Goal: Transaction & Acquisition: Purchase product/service

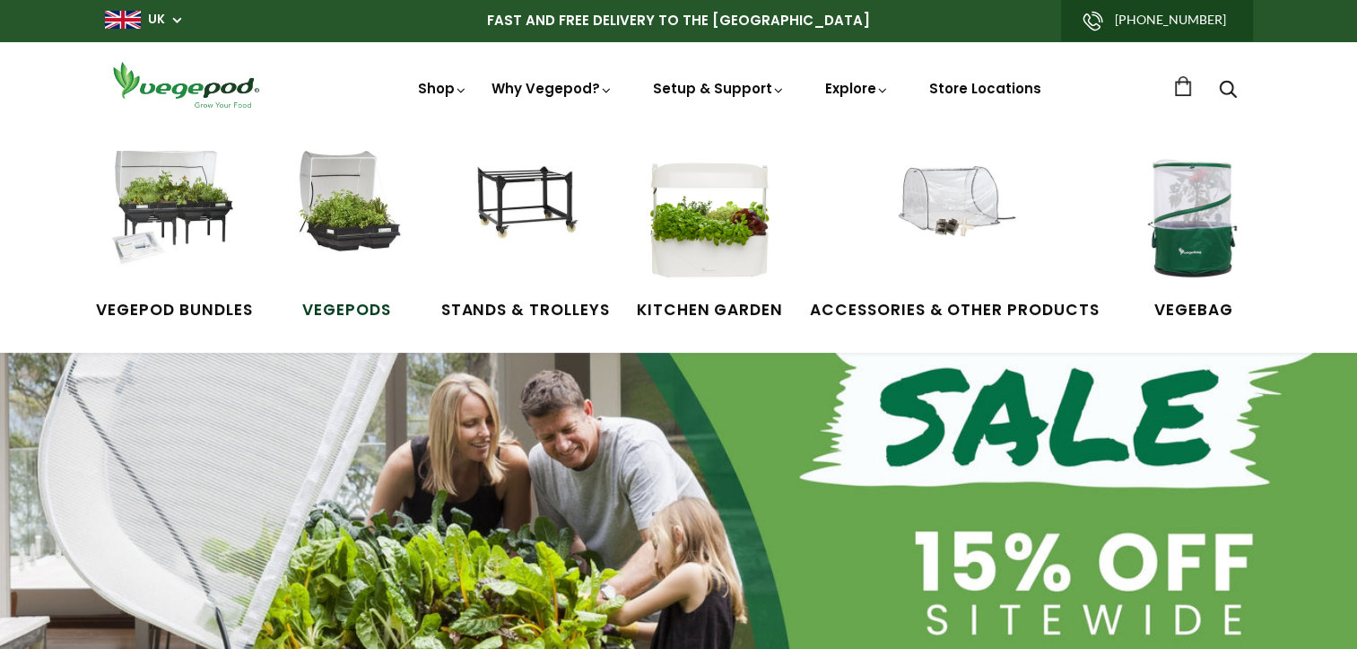
click at [355, 214] on img at bounding box center [347, 218] width 135 height 135
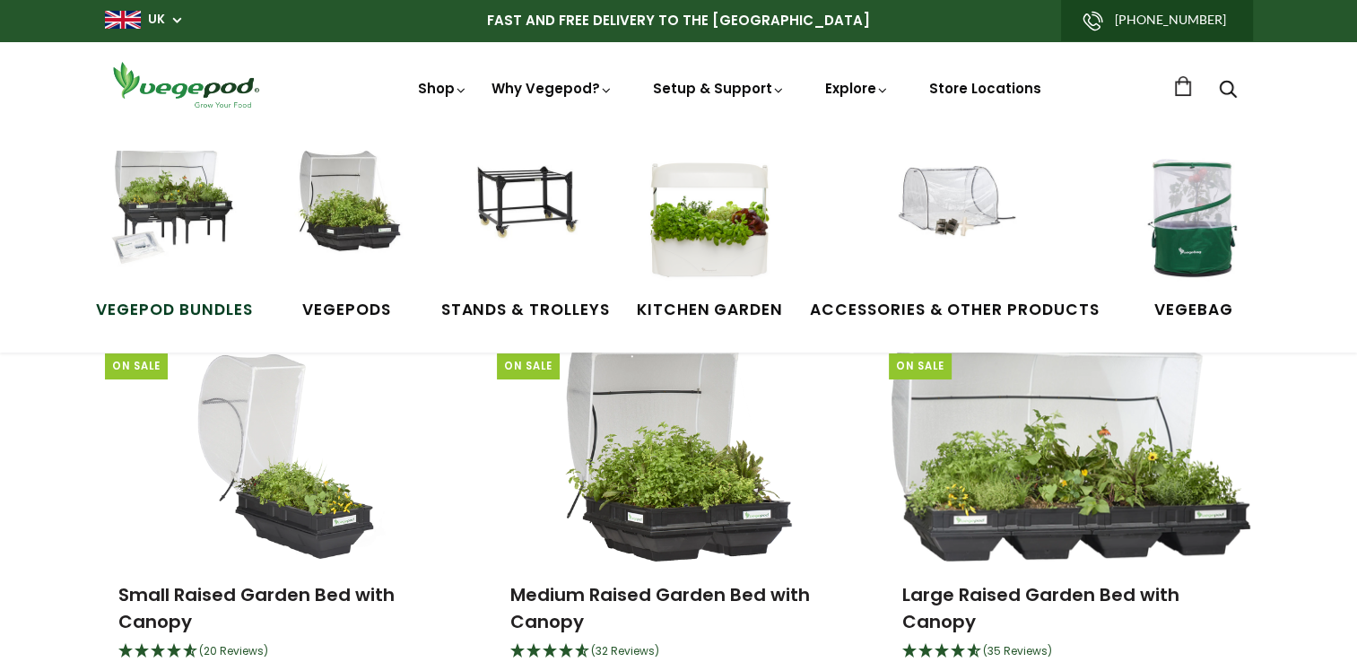
click at [174, 223] on img at bounding box center [174, 218] width 135 height 135
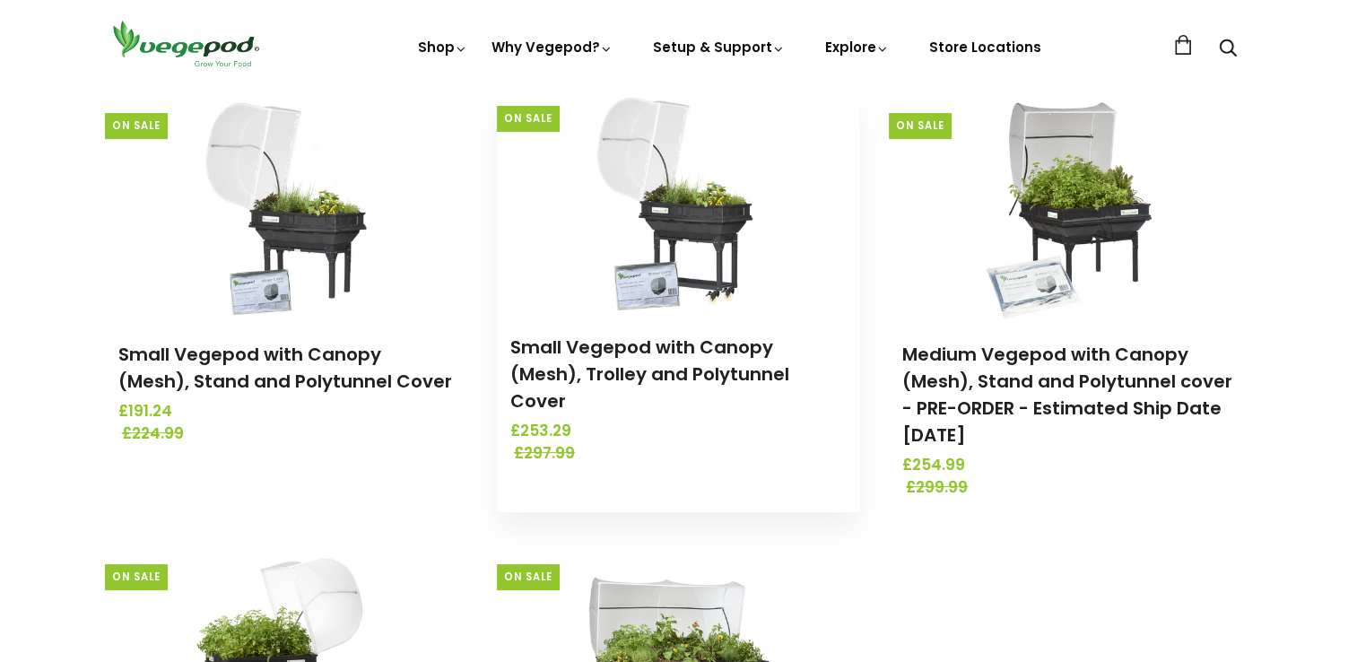
scroll to position [269, 0]
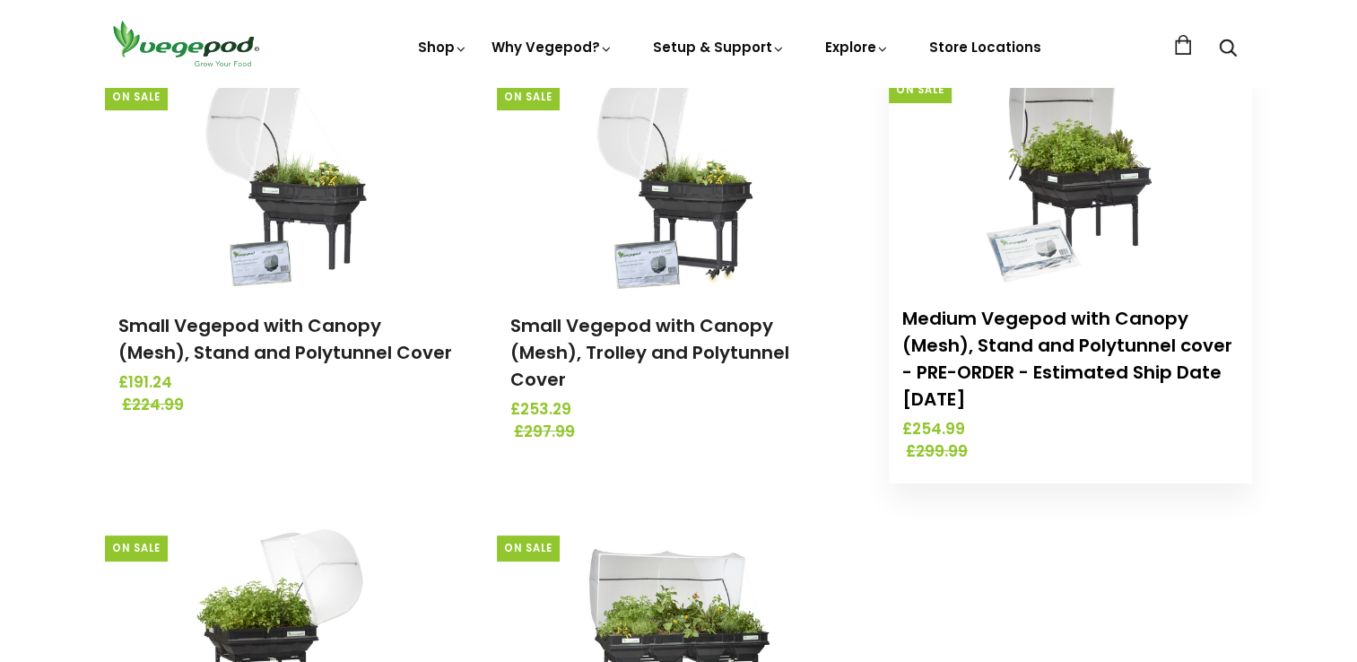
click at [1053, 321] on link "Medium Vegepod with Canopy (Mesh), Stand and Polytunnel cover - PRE-ORDER - Est…" at bounding box center [1068, 359] width 330 height 106
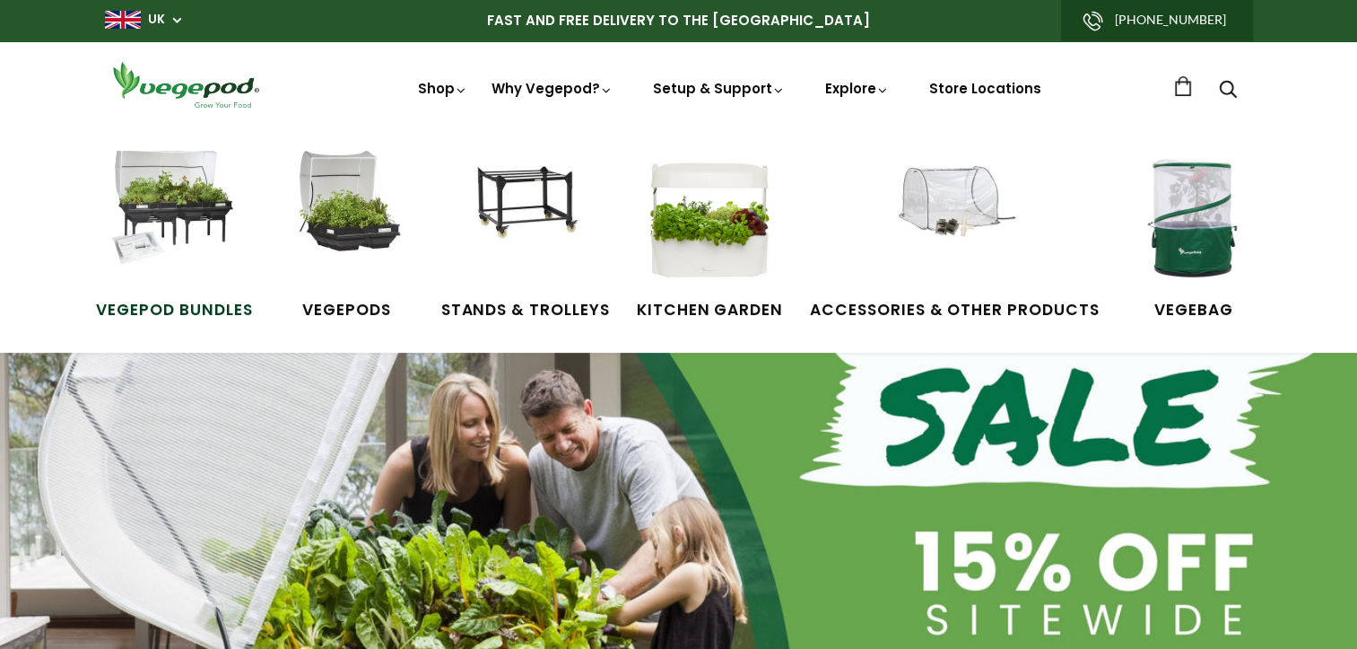
click at [184, 203] on img at bounding box center [174, 218] width 135 height 135
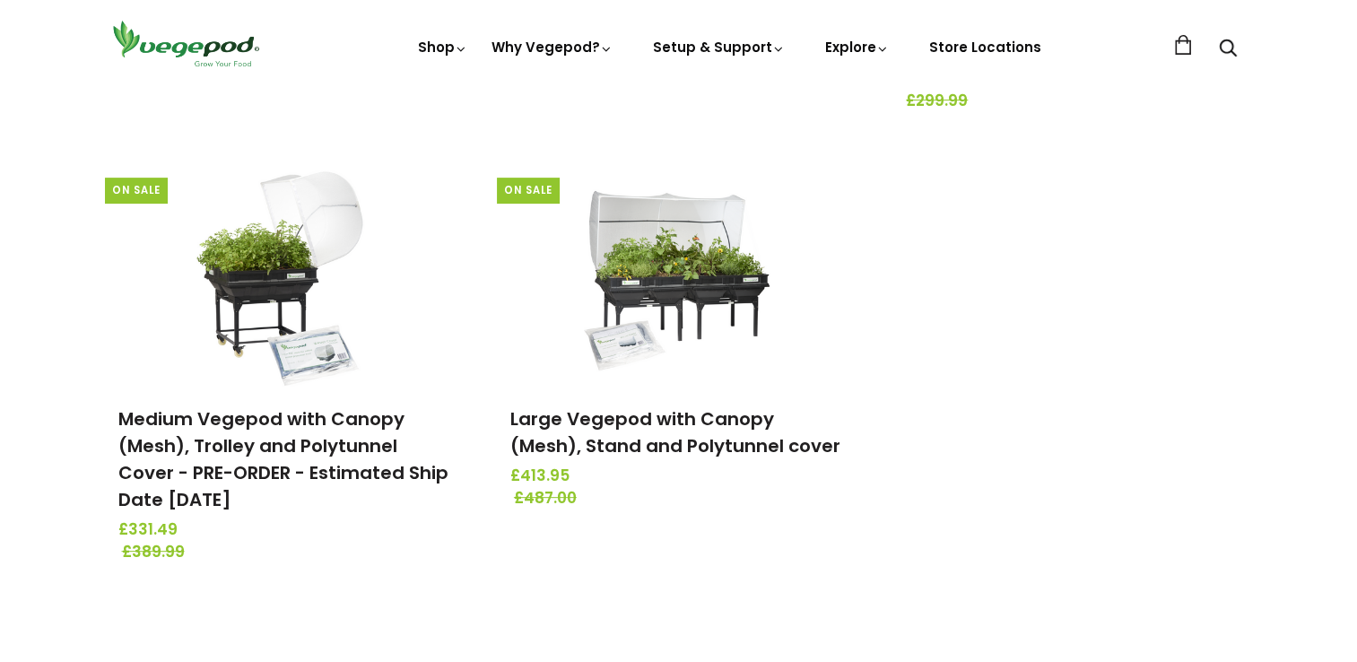
scroll to position [628, 0]
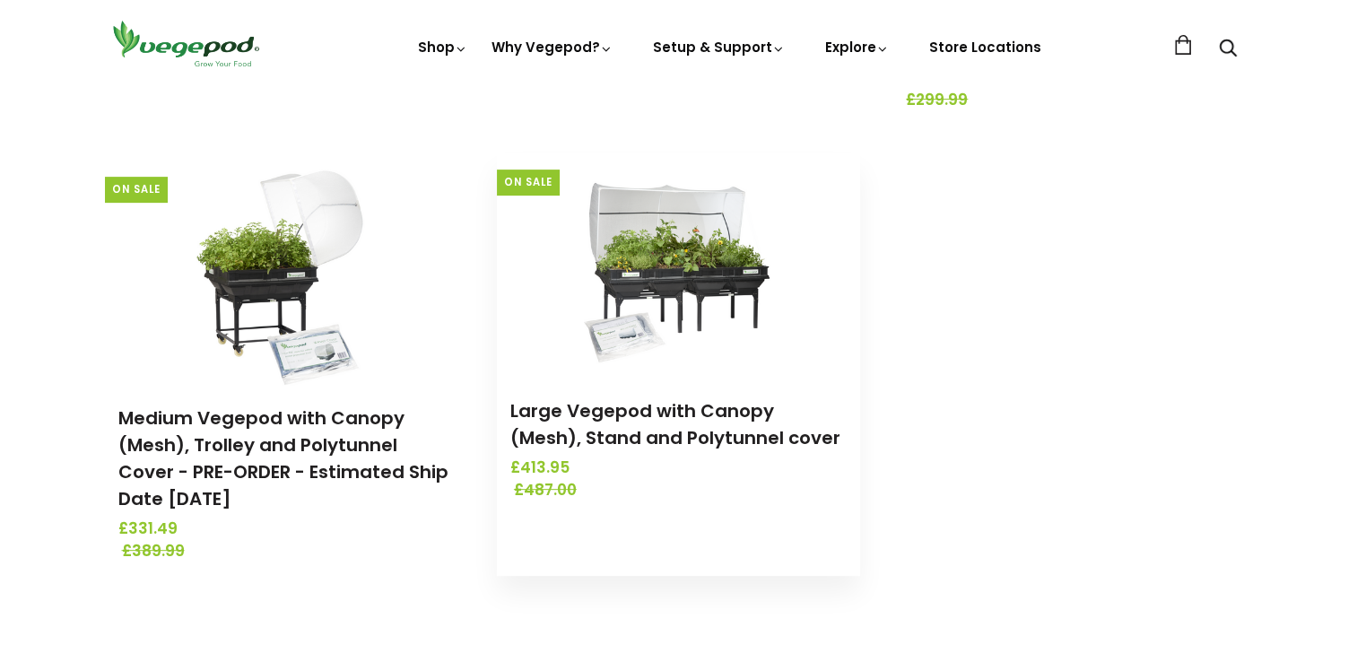
click at [668, 285] on img at bounding box center [678, 265] width 188 height 224
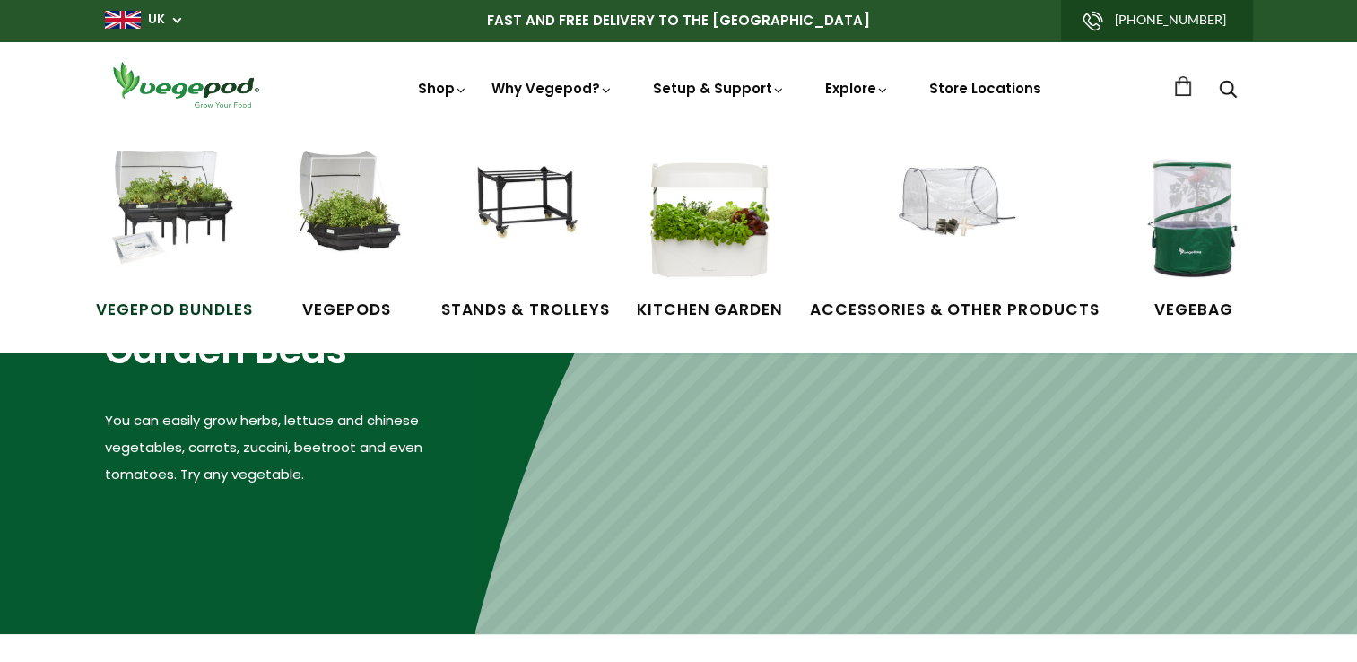
click at [181, 199] on img at bounding box center [174, 218] width 135 height 135
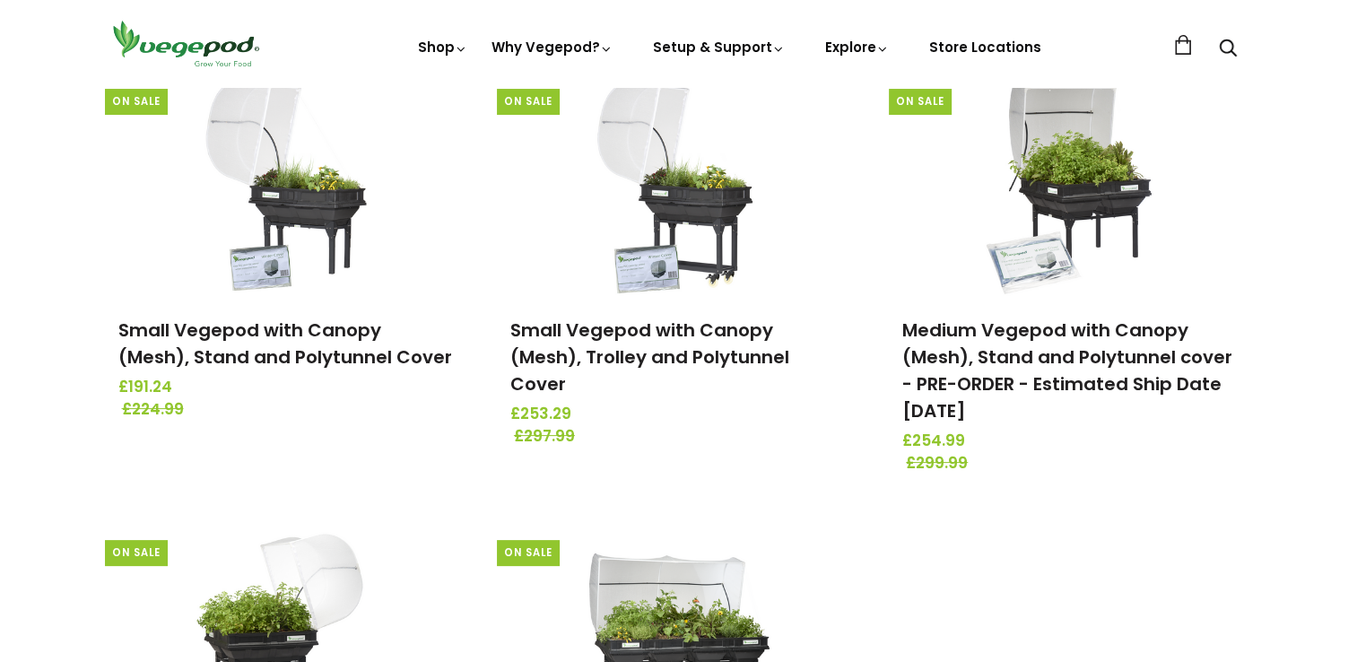
scroll to position [179, 0]
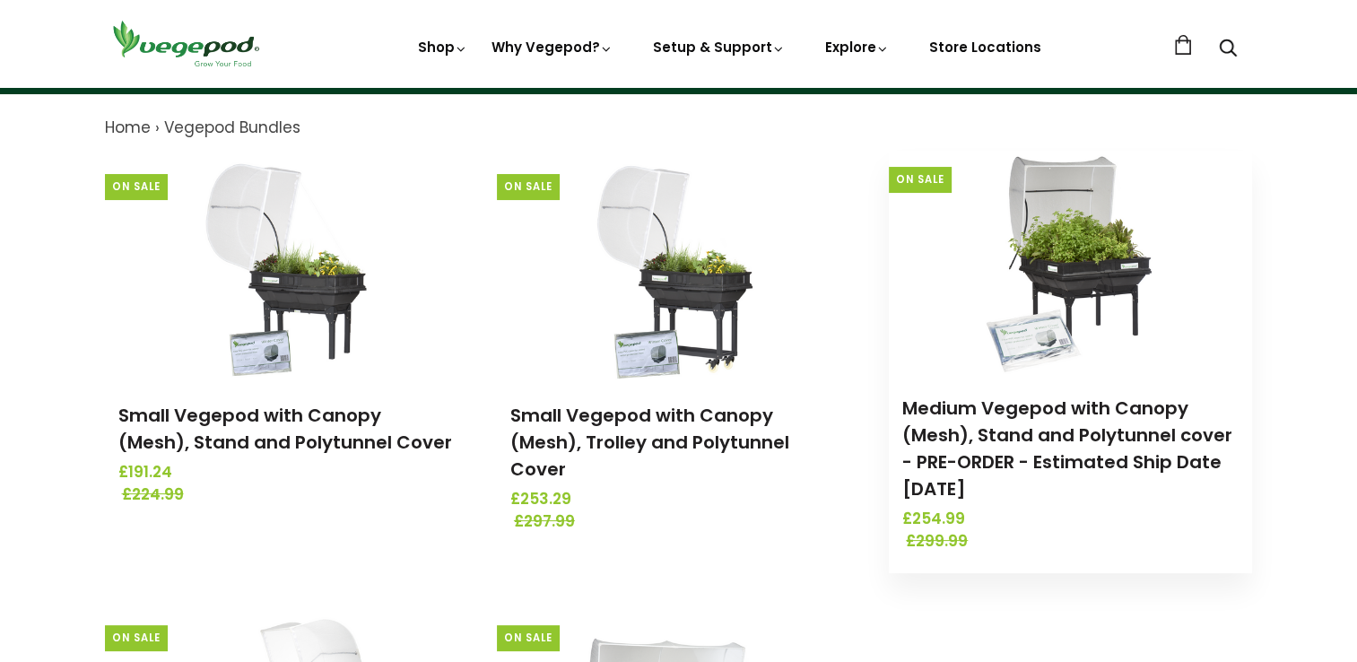
click at [1095, 265] on img at bounding box center [1071, 263] width 188 height 224
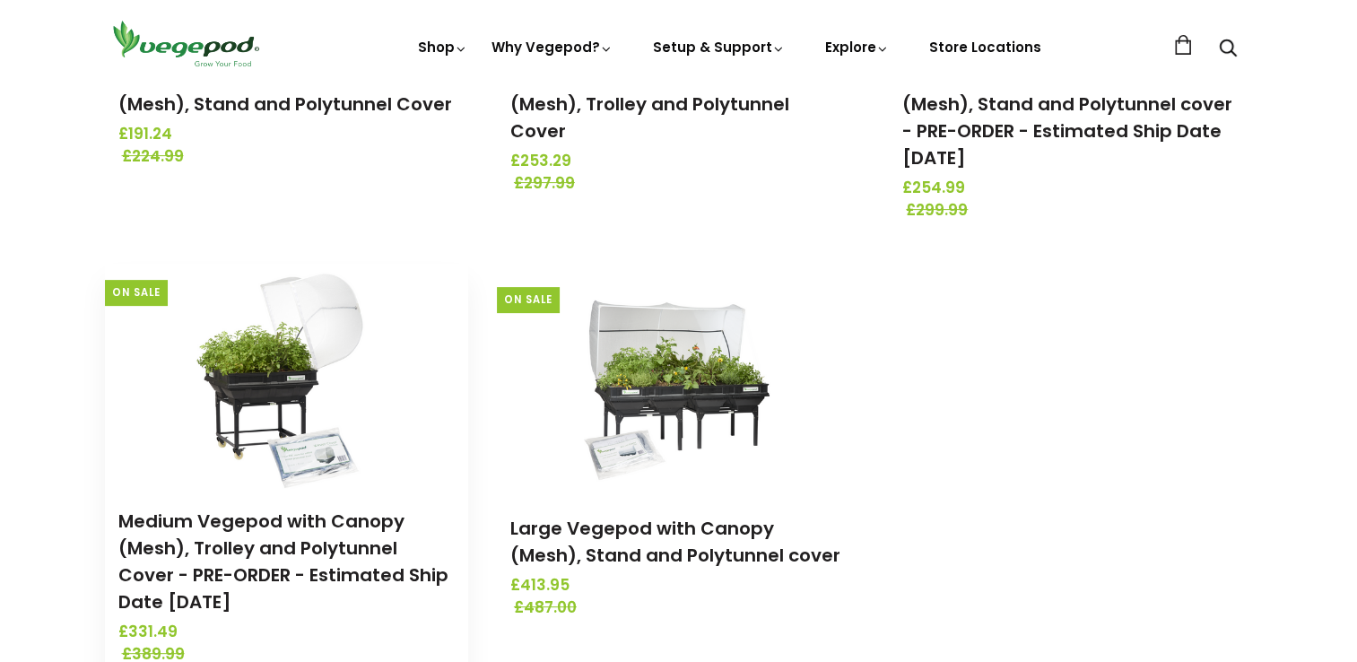
scroll to position [628, 0]
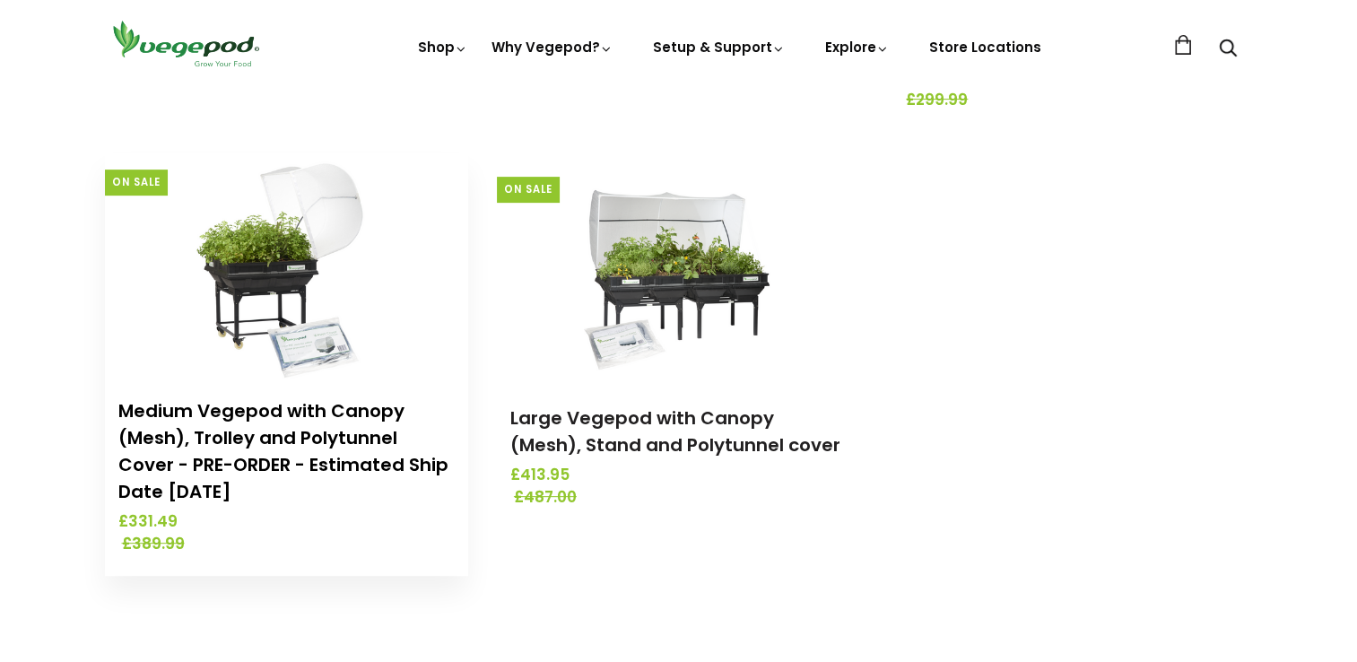
click at [258, 440] on link "Medium Vegepod with Canopy (Mesh), Trolley and Polytunnel Cover - PRE-ORDER - E…" at bounding box center [283, 451] width 330 height 106
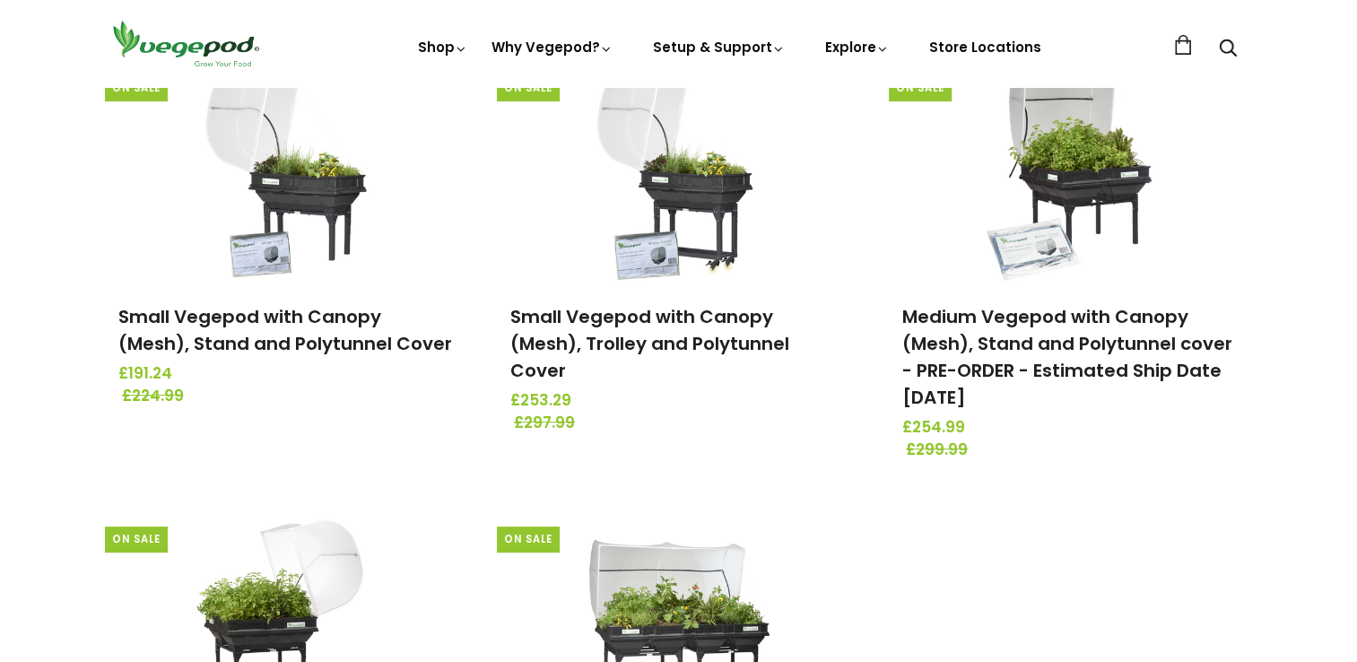
scroll to position [269, 0]
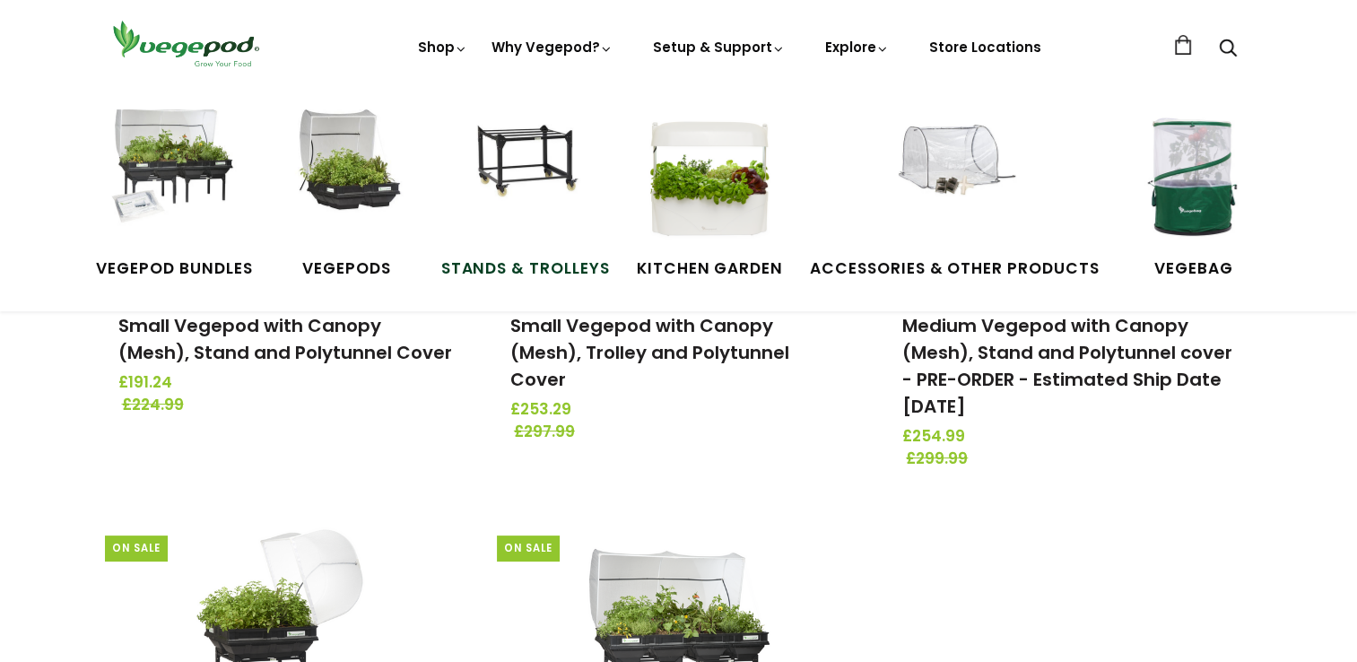
click at [542, 155] on img at bounding box center [525, 176] width 135 height 135
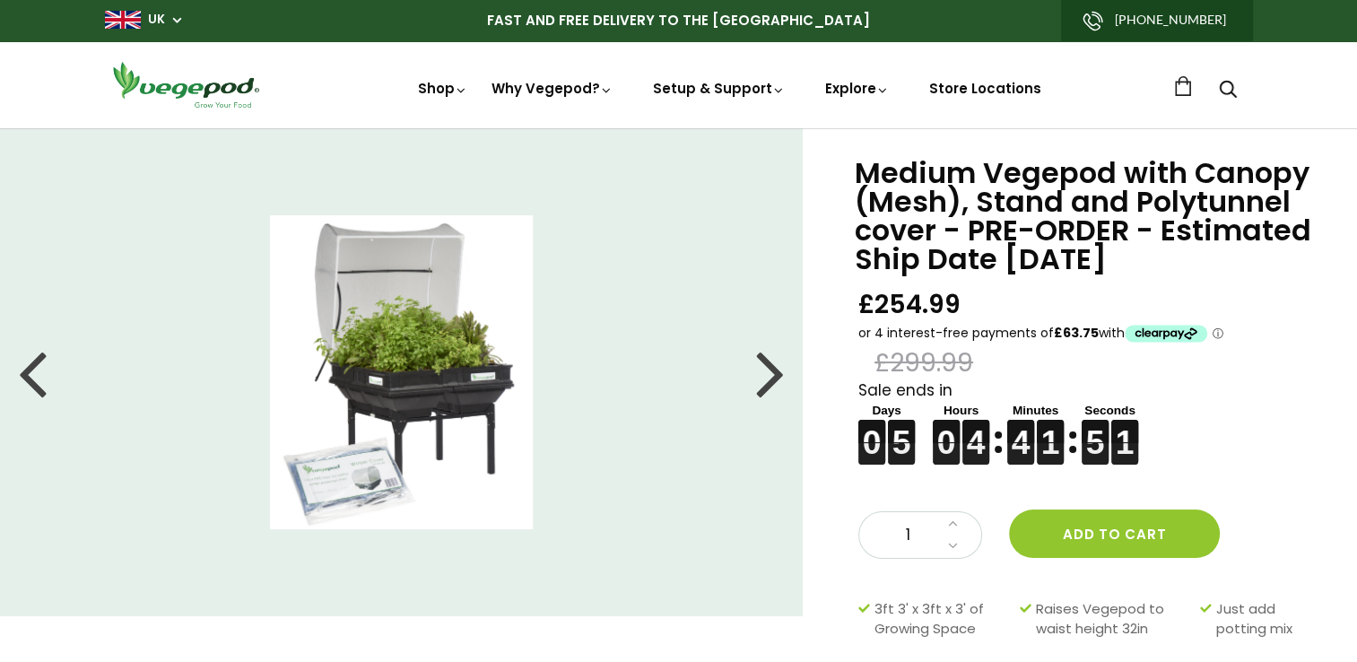
click at [771, 377] on div at bounding box center [770, 372] width 29 height 81
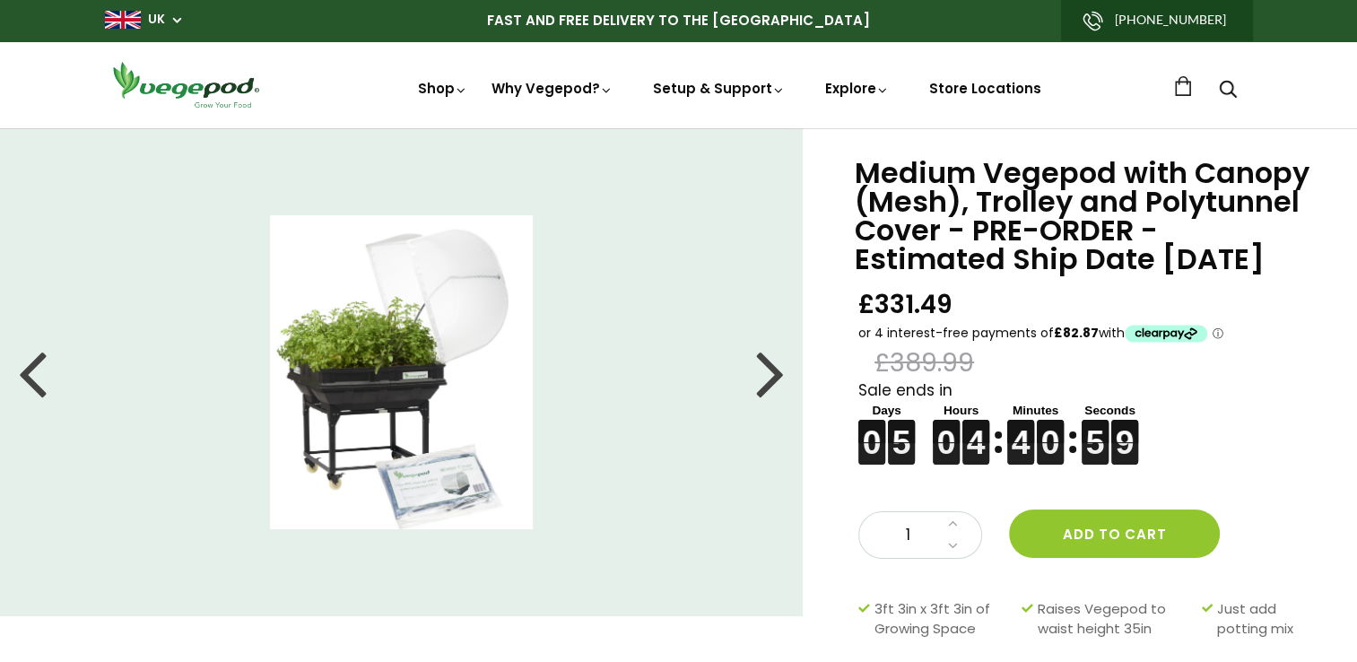
click at [38, 373] on div at bounding box center [32, 372] width 29 height 81
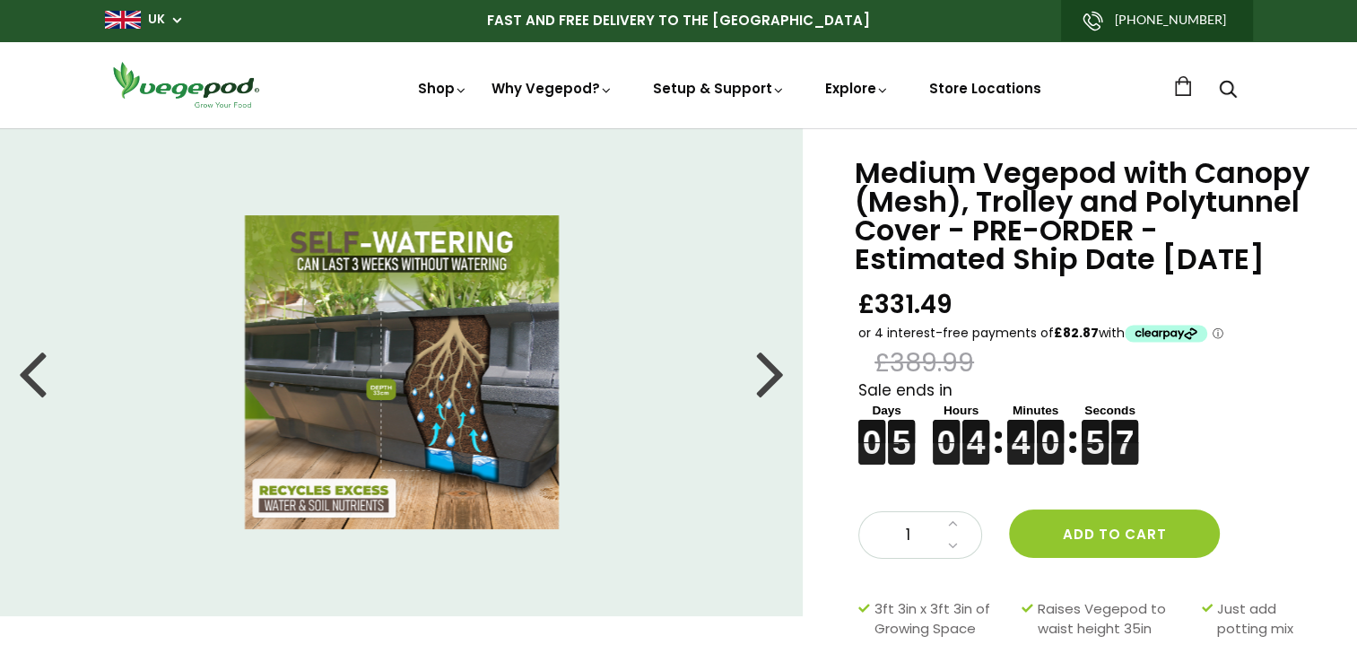
click at [40, 373] on div at bounding box center [32, 372] width 29 height 81
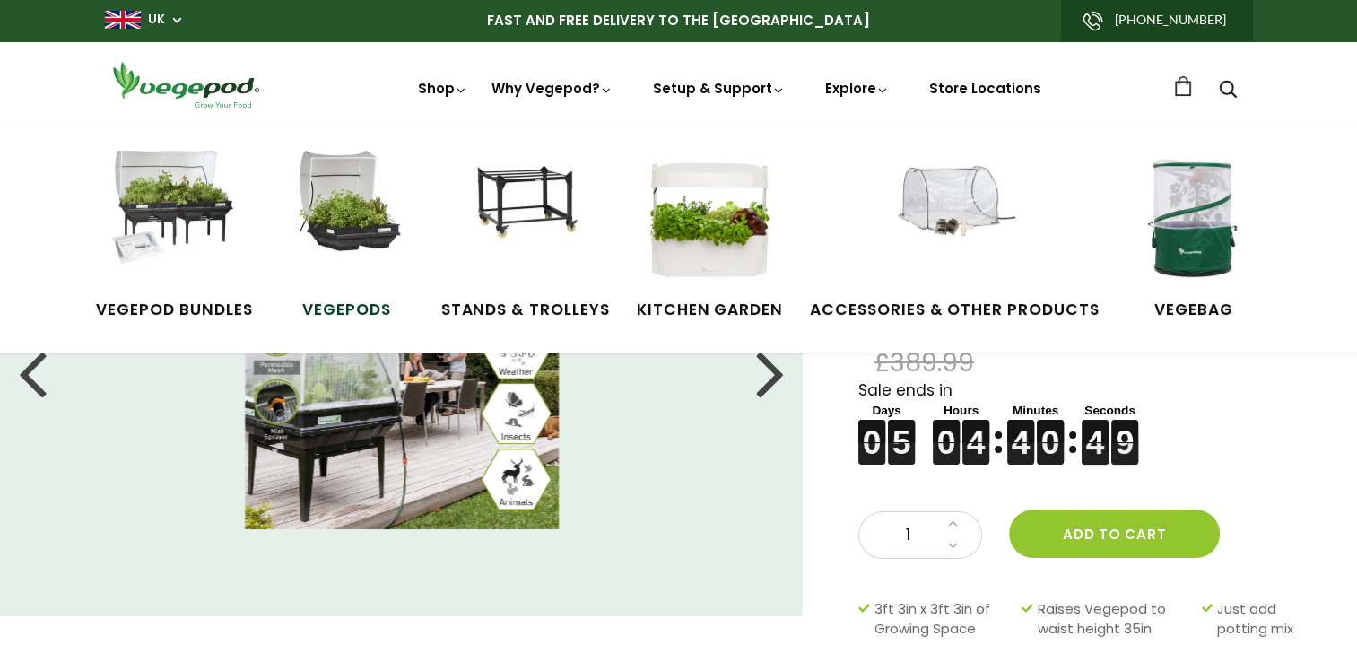
click at [316, 231] on img at bounding box center [347, 218] width 135 height 135
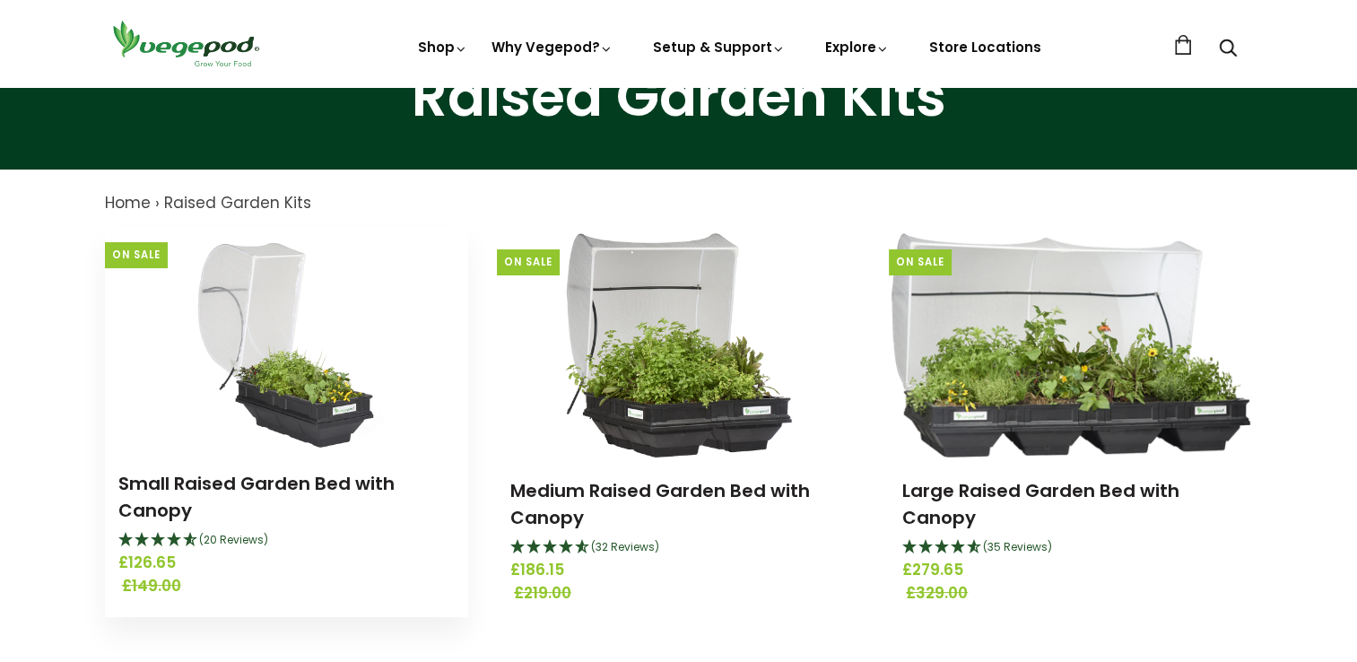
scroll to position [179, 0]
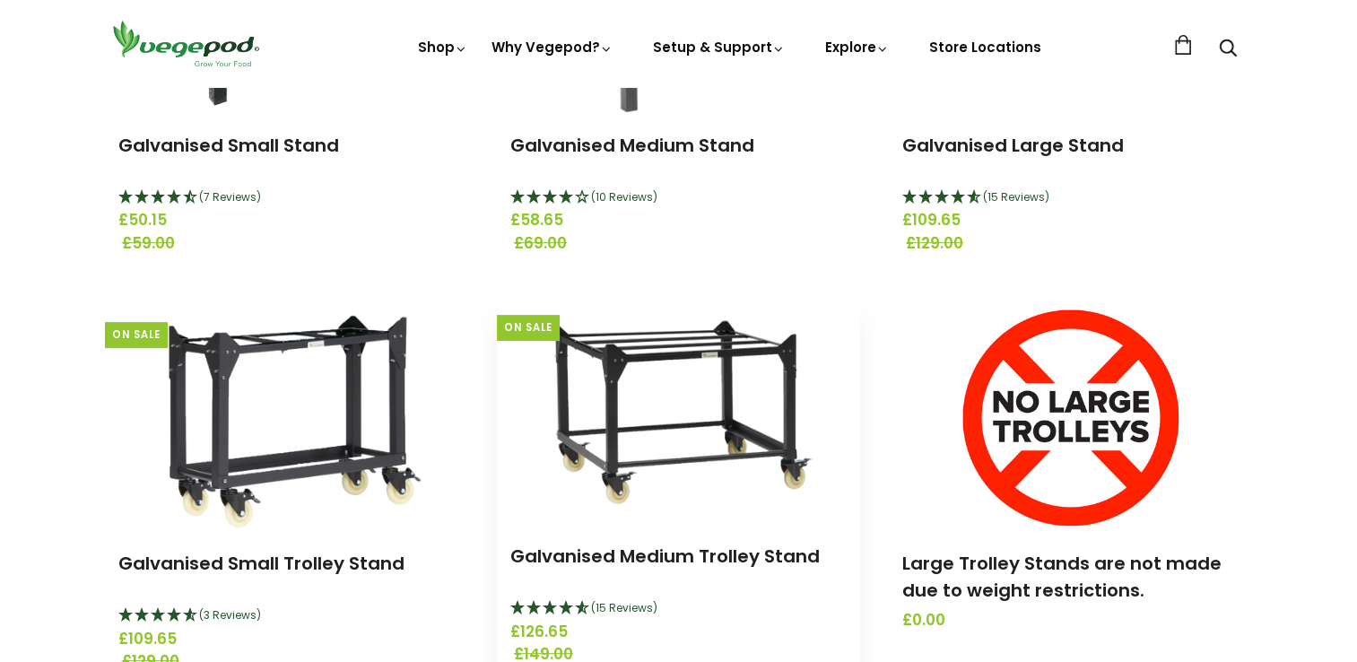
scroll to position [538, 0]
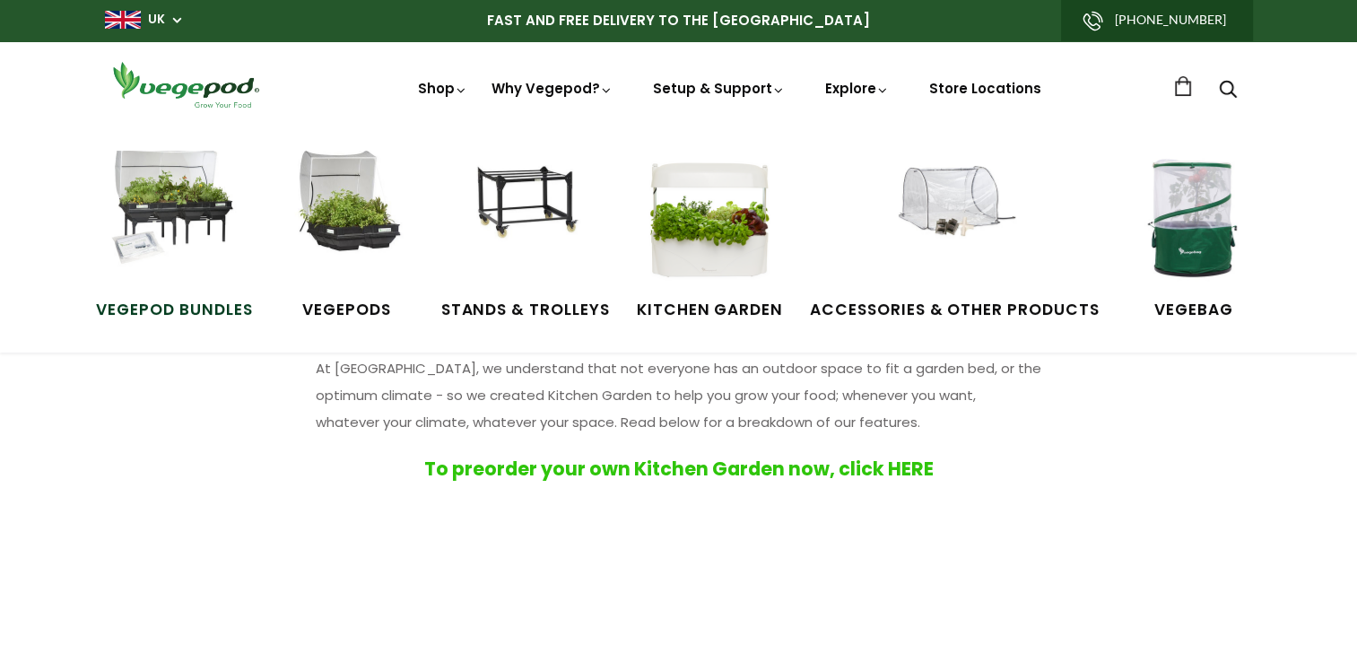
click at [183, 199] on img at bounding box center [174, 218] width 135 height 135
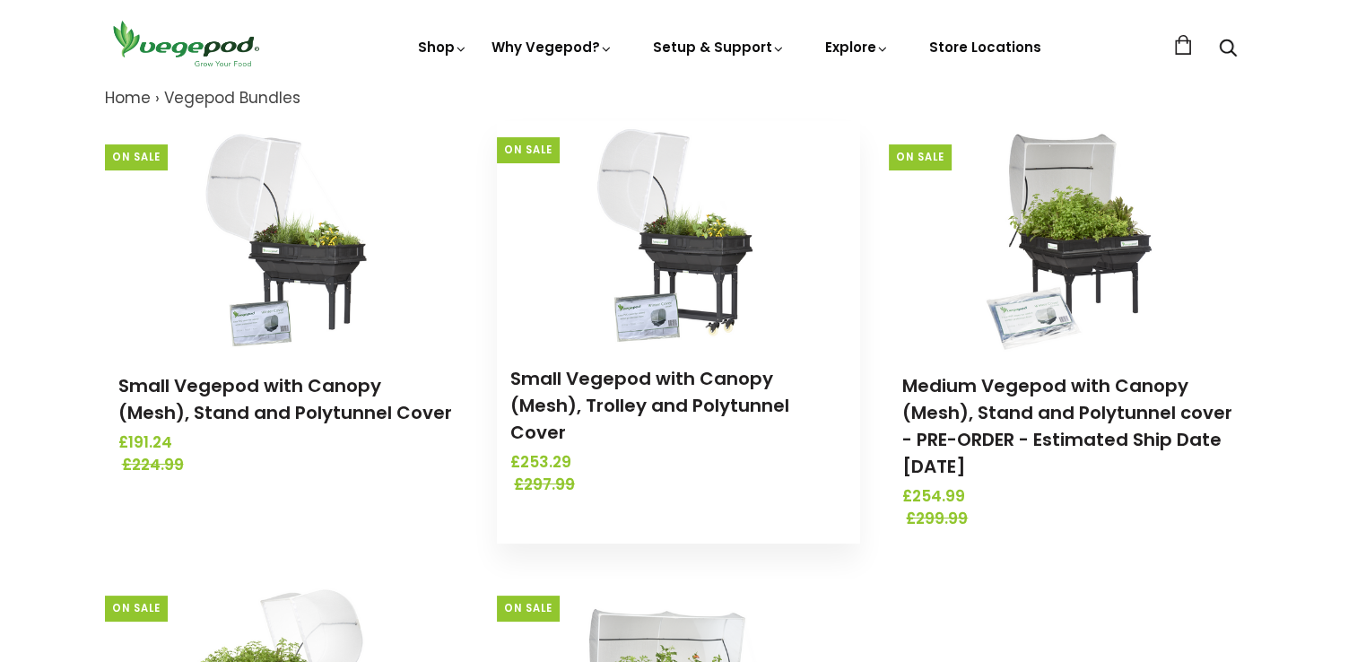
scroll to position [179, 0]
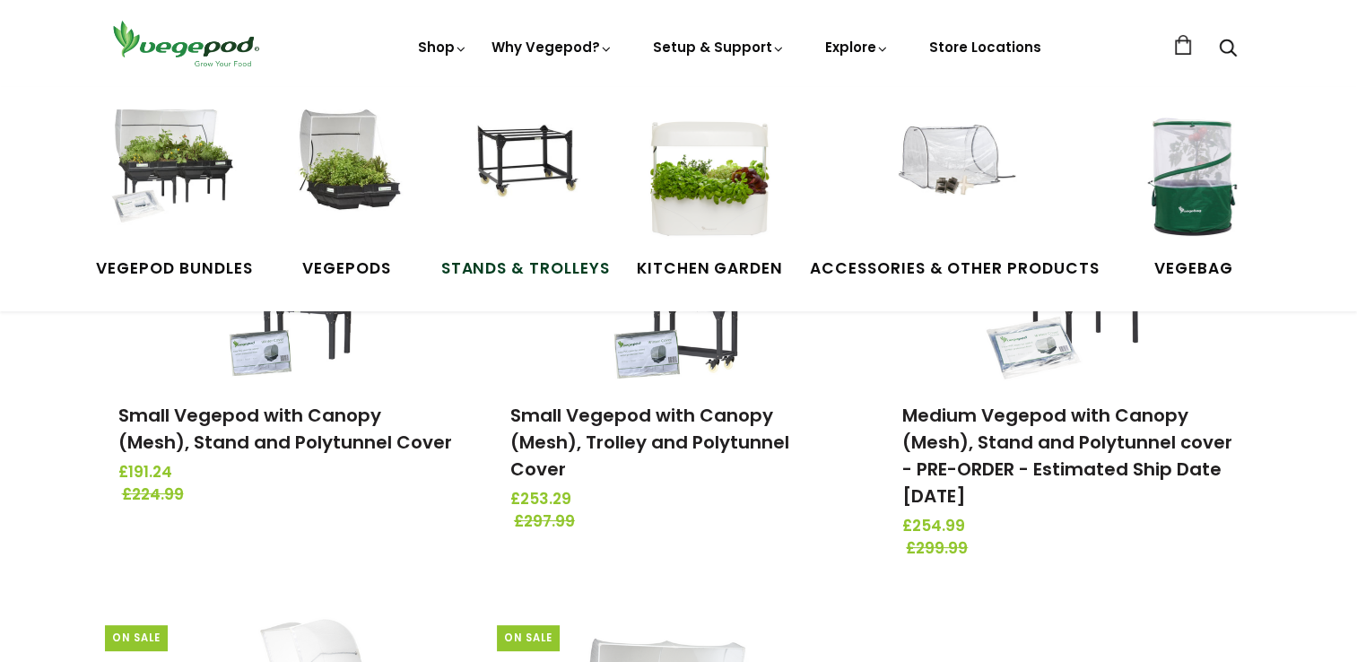
click at [545, 168] on img at bounding box center [525, 176] width 135 height 135
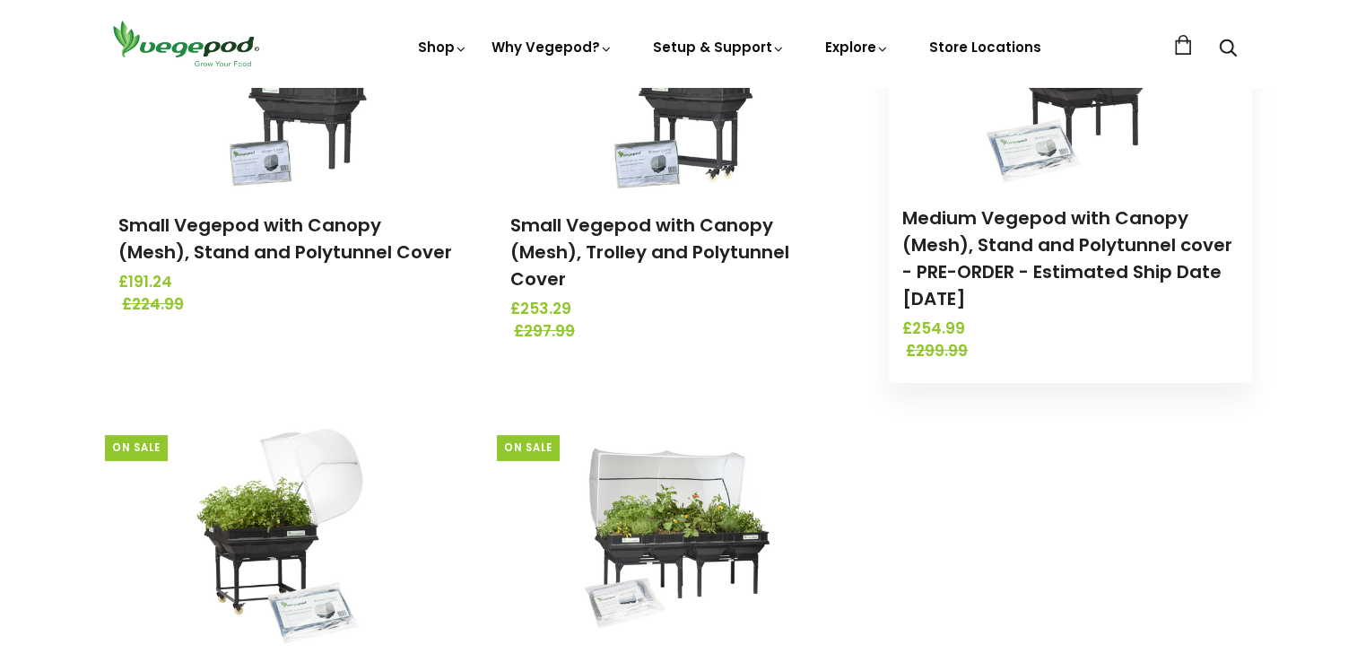
scroll to position [359, 0]
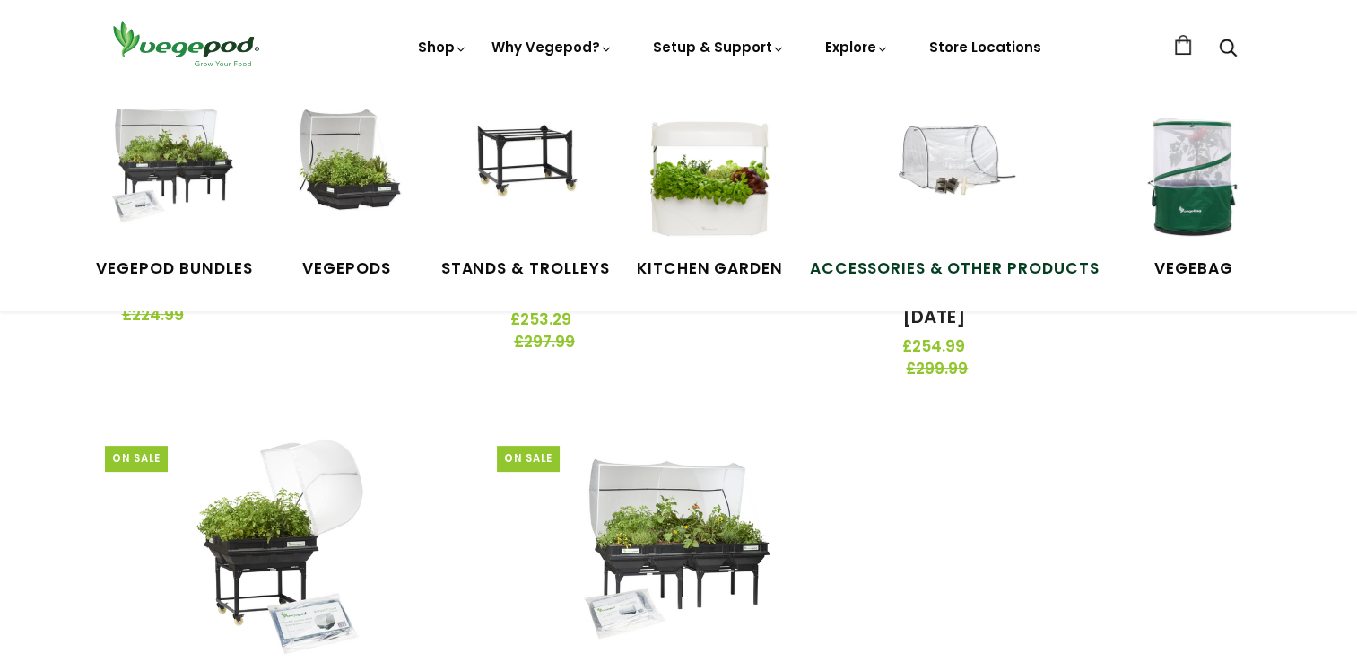
click at [938, 181] on img at bounding box center [954, 176] width 135 height 135
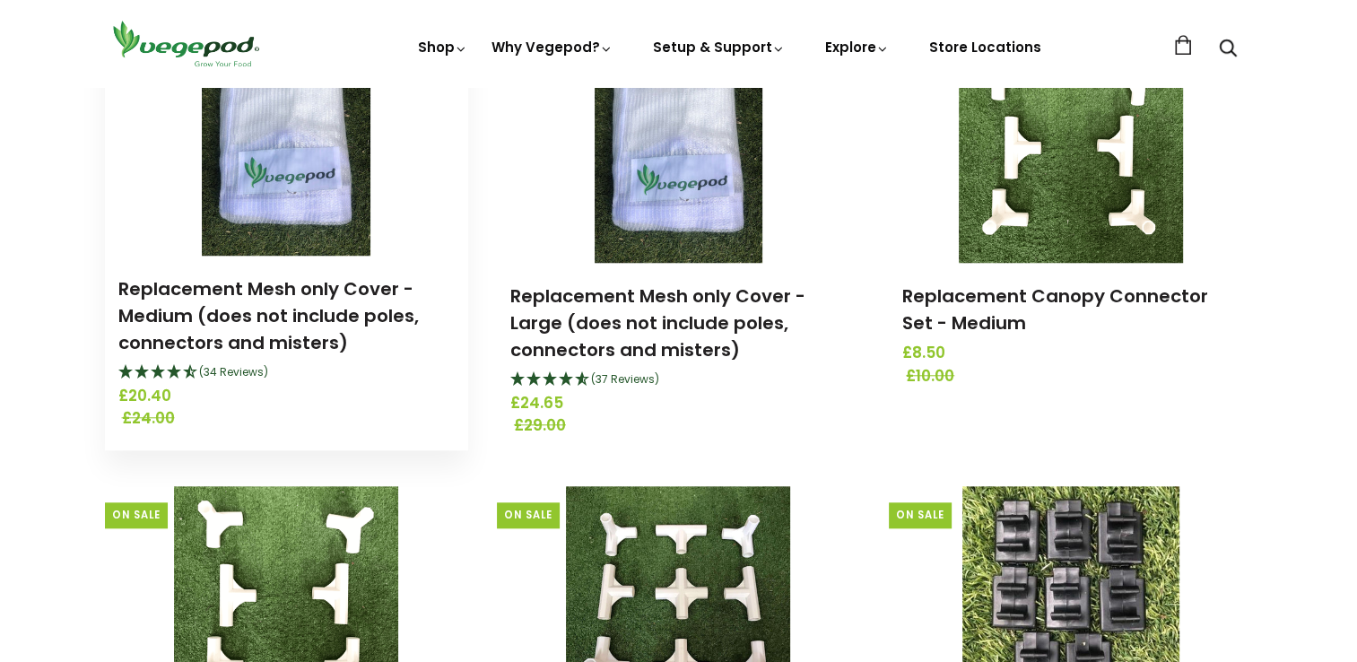
scroll to position [1615, 0]
